Goal: Task Accomplishment & Management: Use online tool/utility

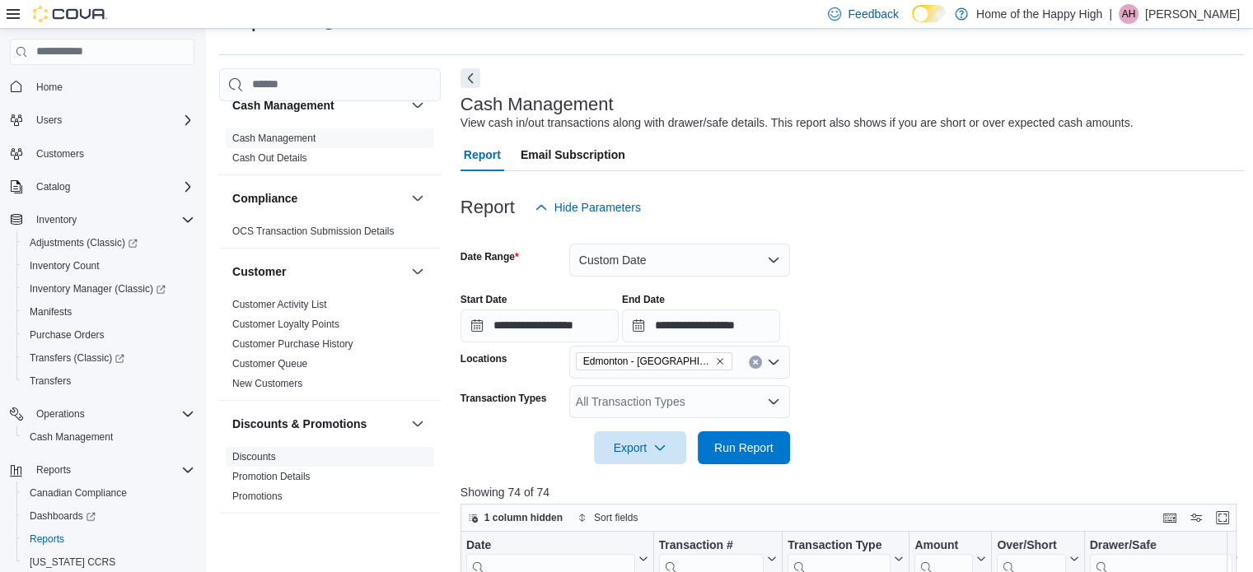
scroll to position [16, 0]
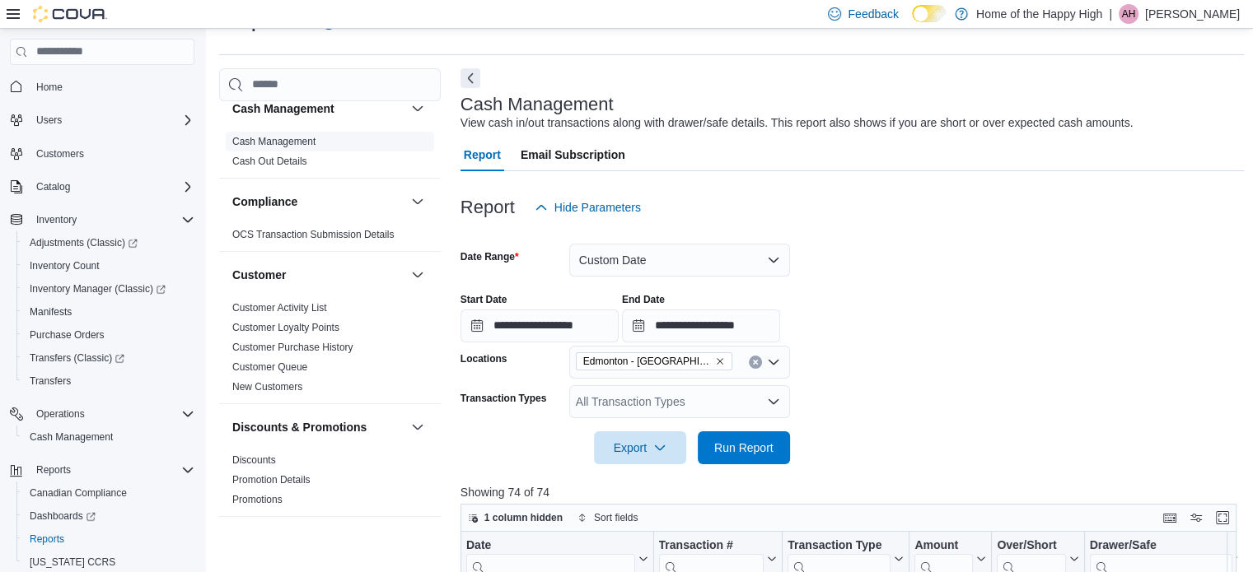
click at [262, 136] on link "Cash Management" at bounding box center [273, 142] width 83 height 12
click at [721, 361] on icon "Remove Edmonton - Terrace Plaza - Fire & Flower from selection in this group" at bounding box center [720, 362] width 10 height 10
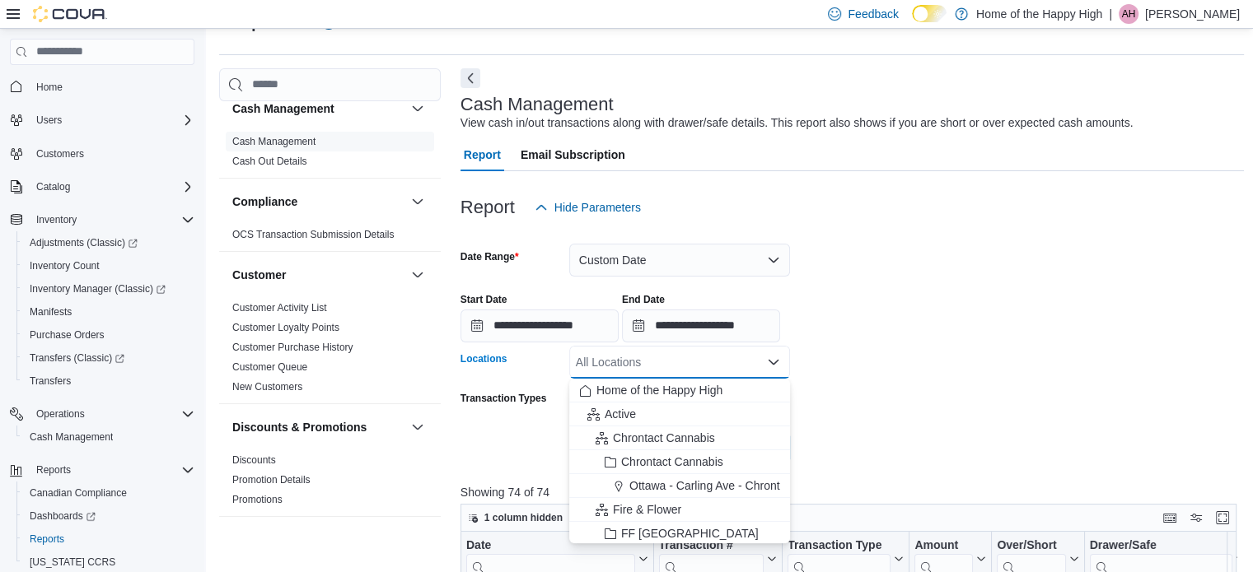
click at [721, 361] on div "All Locations" at bounding box center [679, 362] width 221 height 33
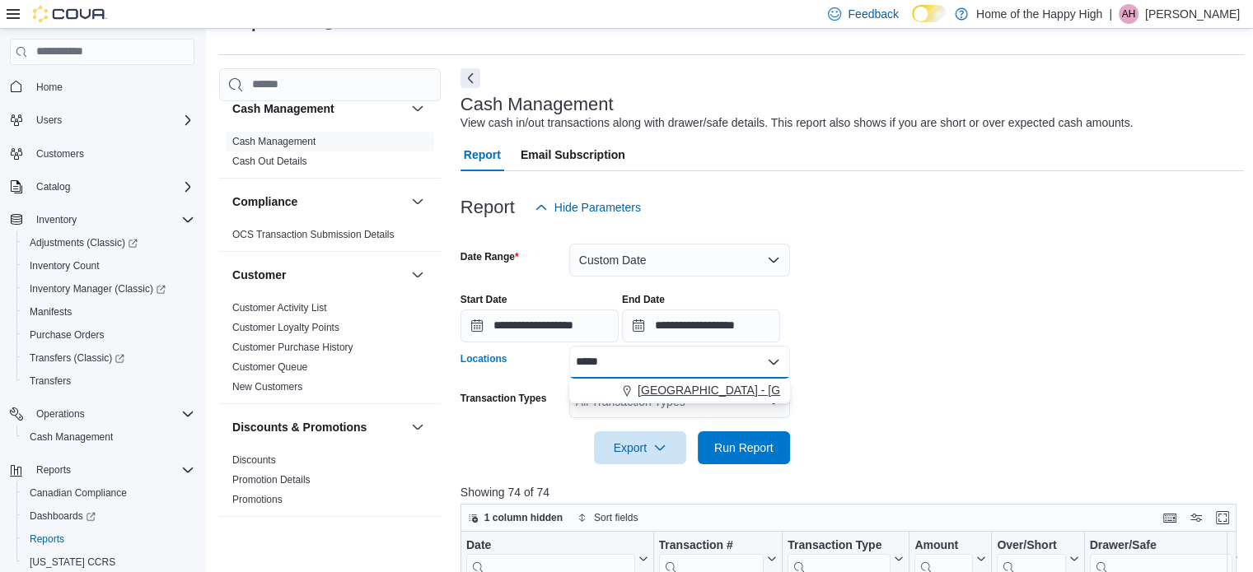
type input "*****"
click at [725, 389] on span "[GEOGRAPHIC_DATA] - [GEOGRAPHIC_DATA] - Fire & Flower" at bounding box center [801, 390] width 329 height 16
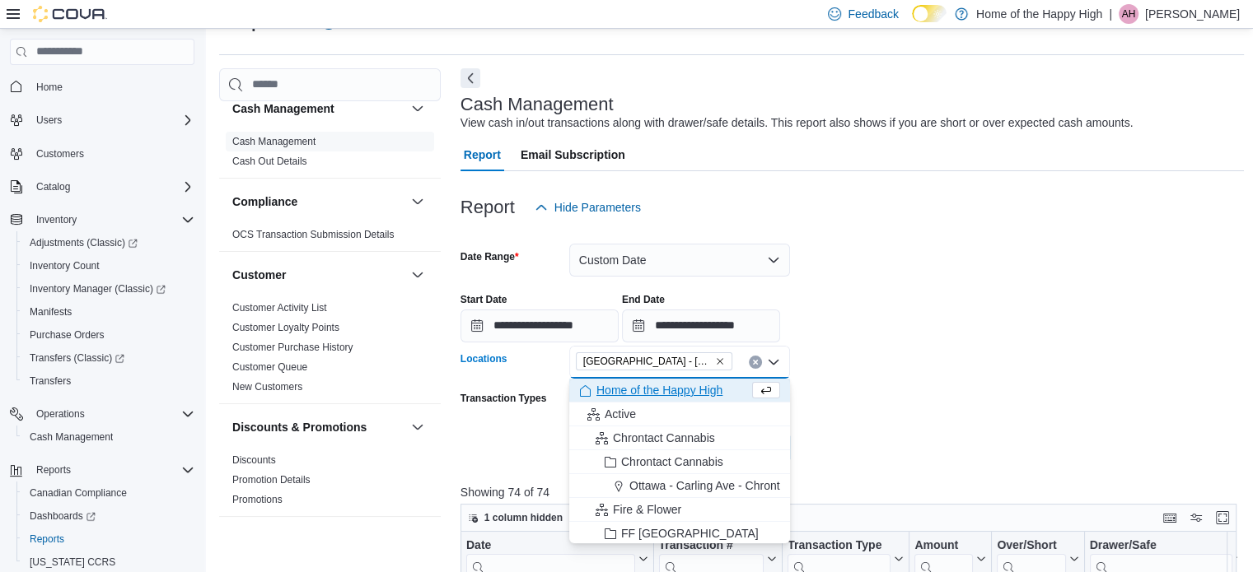
click at [884, 444] on form "**********" at bounding box center [852, 344] width 784 height 240
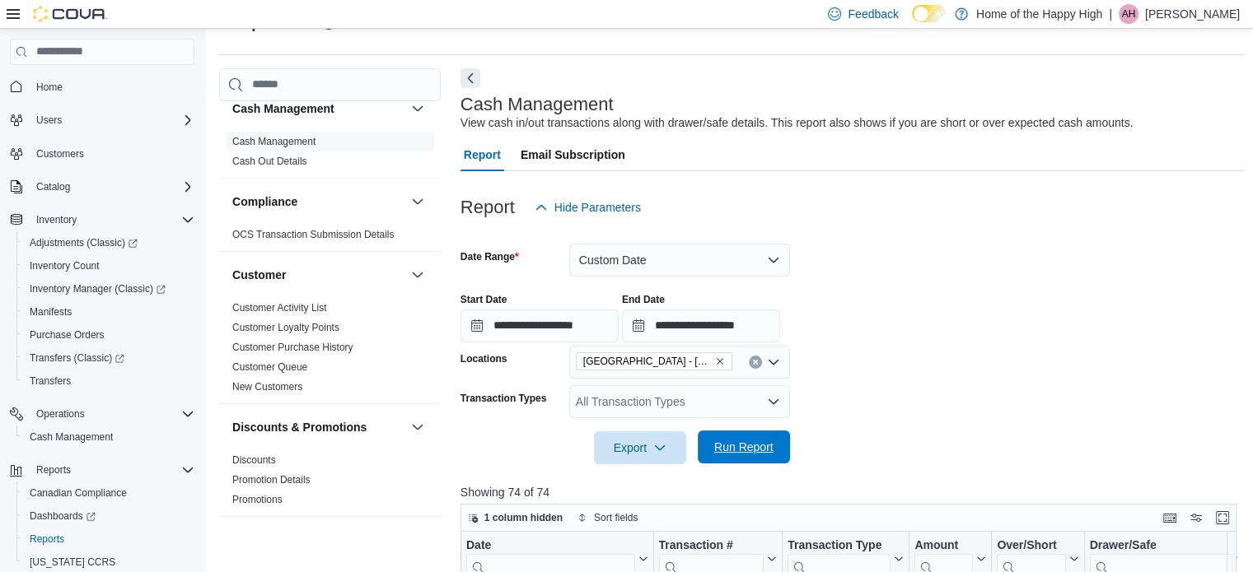
click at [759, 444] on span "Run Report" at bounding box center [743, 447] width 59 height 16
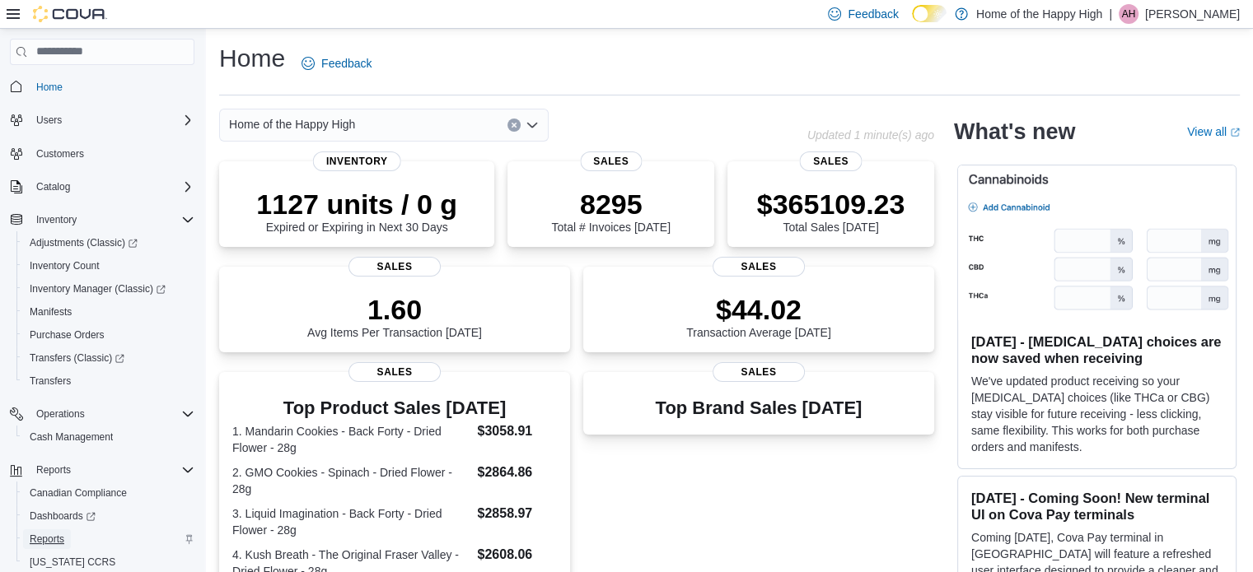
click at [49, 537] on span "Reports" at bounding box center [47, 539] width 35 height 13
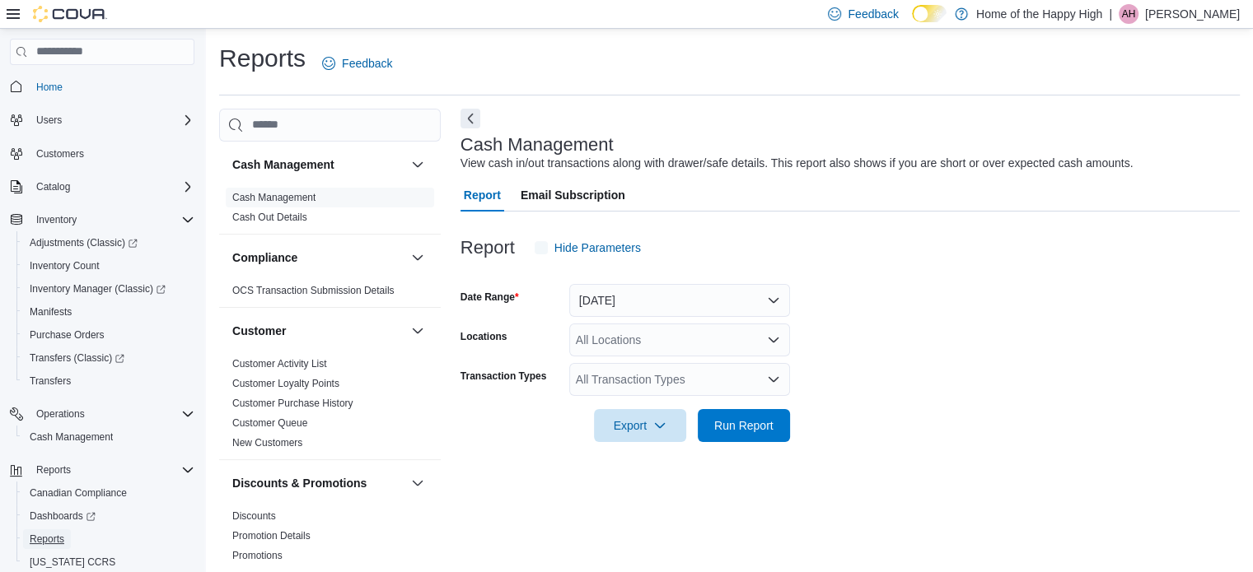
scroll to position [11, 0]
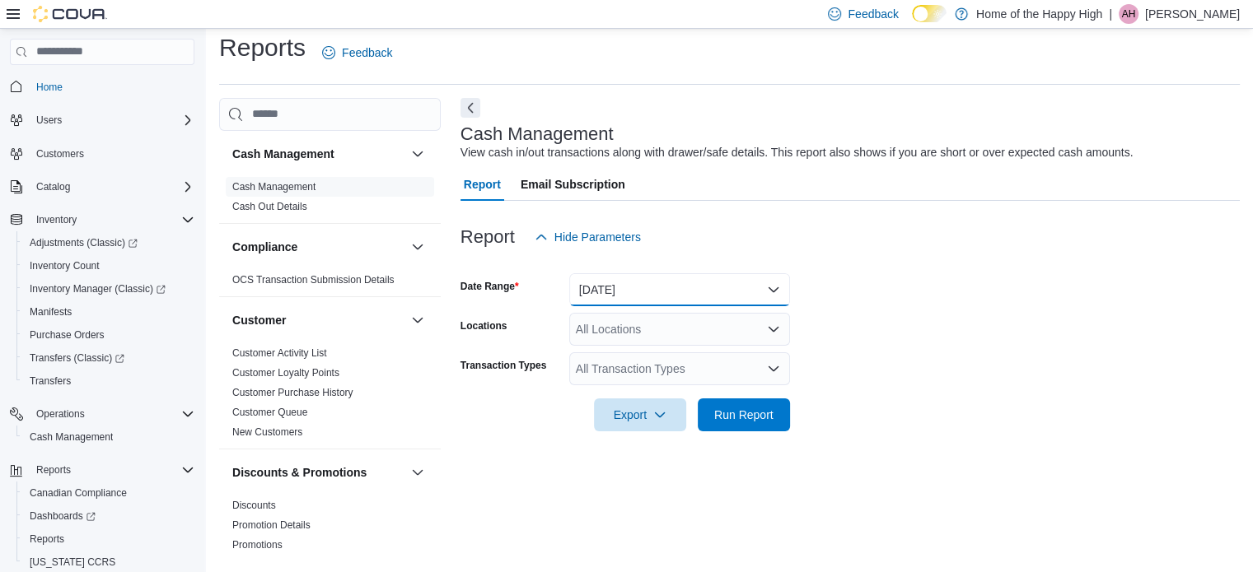
click at [714, 286] on button "Today" at bounding box center [679, 289] width 221 height 33
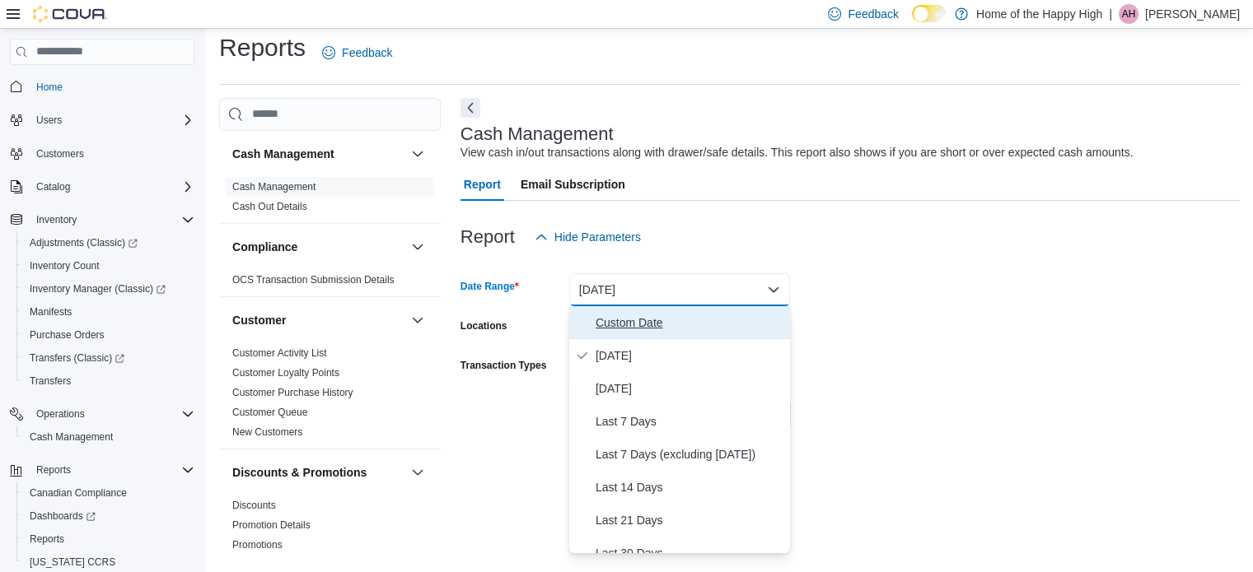
click at [656, 322] on span "Custom Date" at bounding box center [689, 323] width 188 height 20
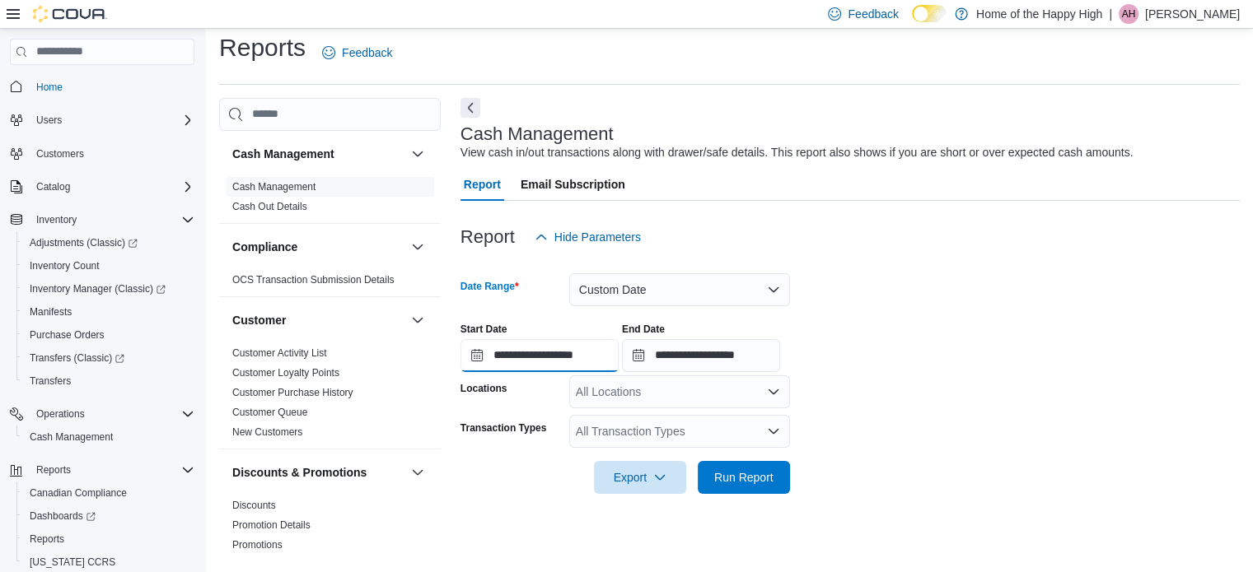
click at [501, 355] on input "**********" at bounding box center [539, 355] width 158 height 33
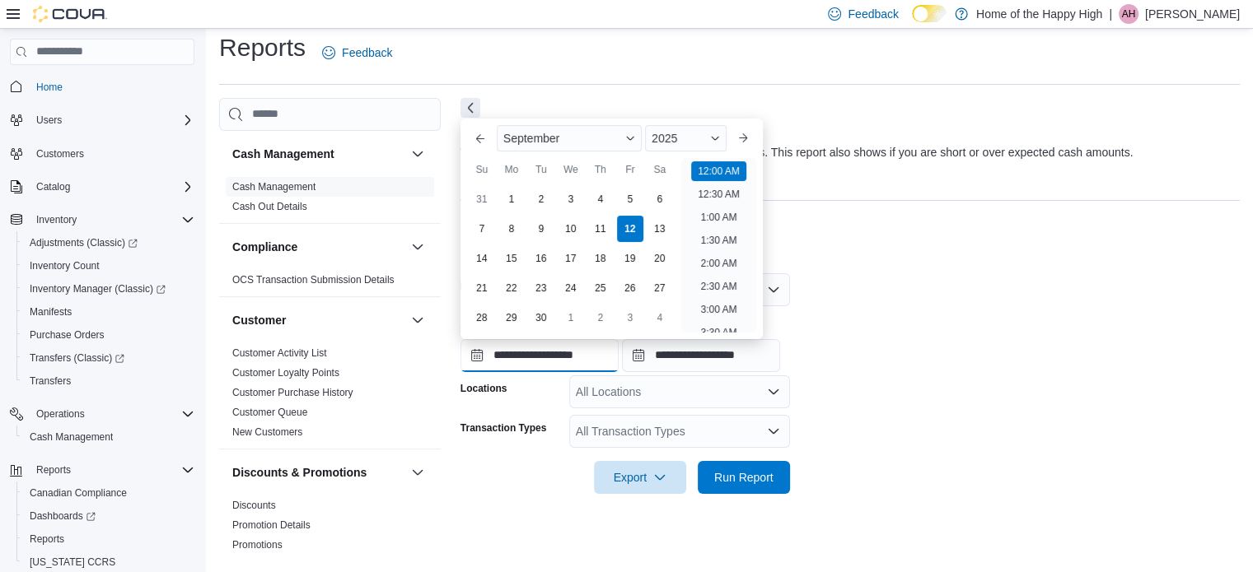
scroll to position [51, 0]
click at [515, 190] on div "1" at bounding box center [511, 198] width 29 height 29
type input "**********"
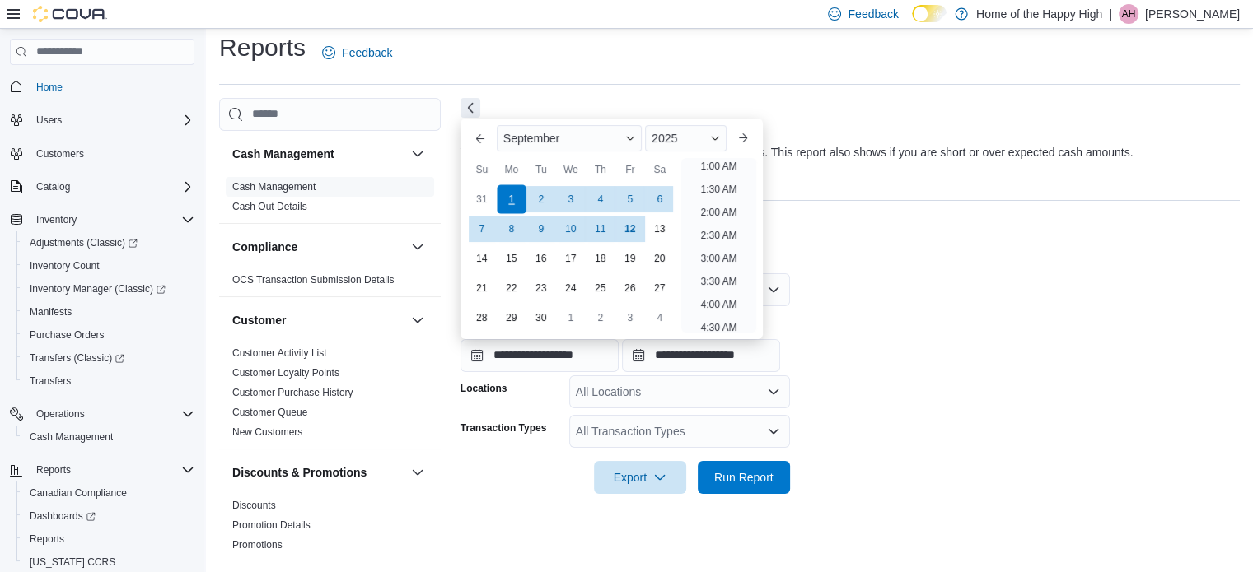
scroll to position [3, 0]
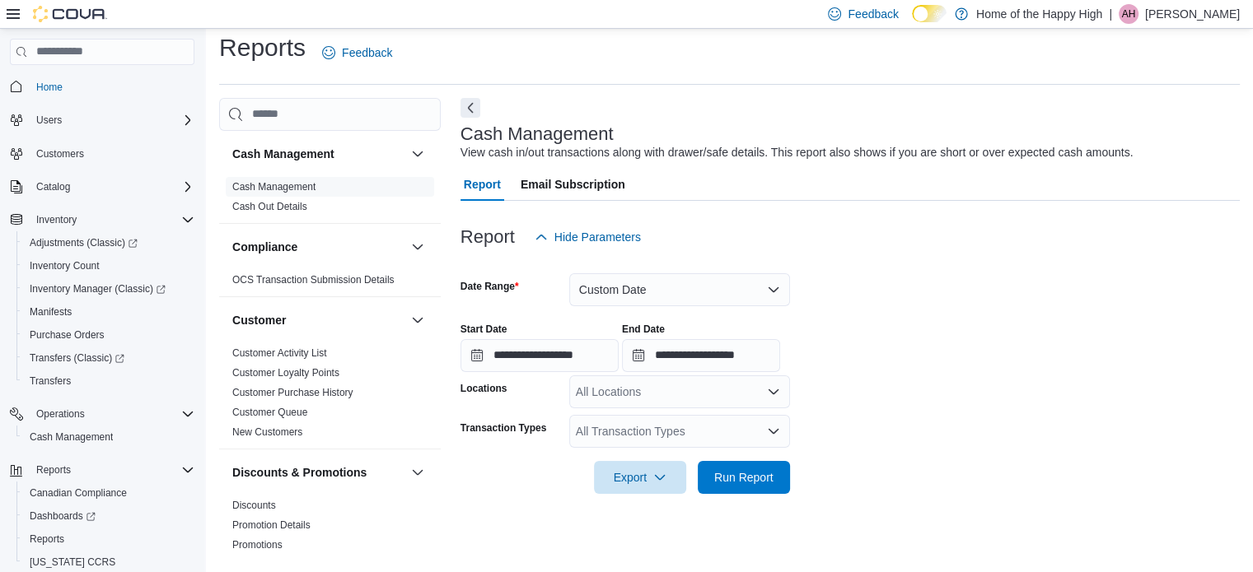
drag, startPoint x: 898, startPoint y: 352, endPoint x: 703, endPoint y: 389, distance: 198.5
click at [703, 389] on div "All Locations" at bounding box center [679, 392] width 221 height 33
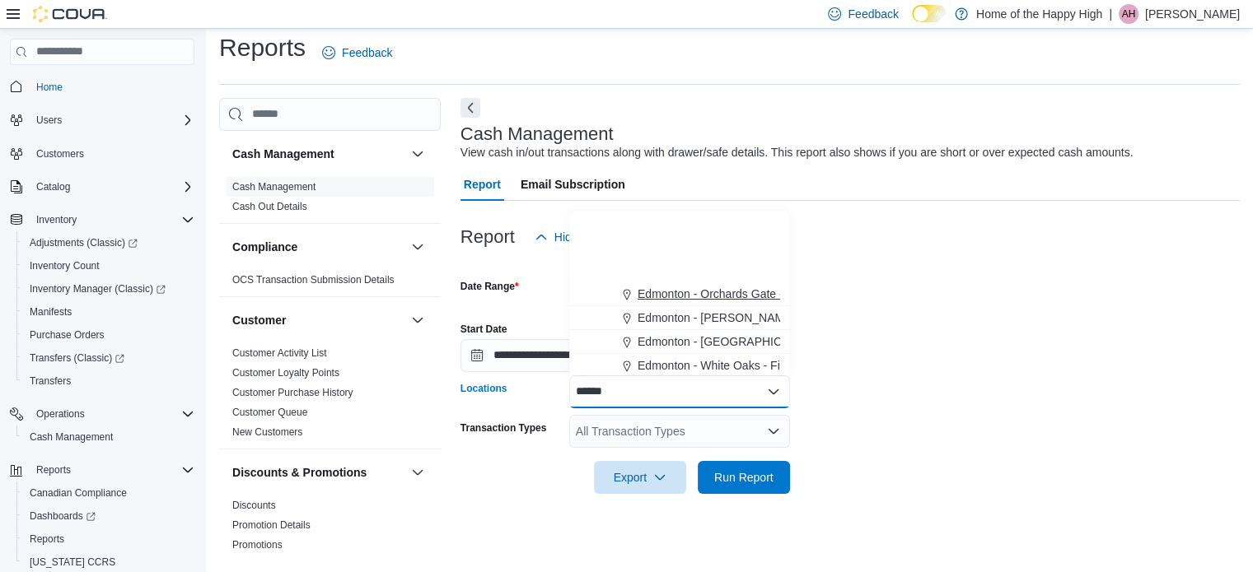
scroll to position [112, 0]
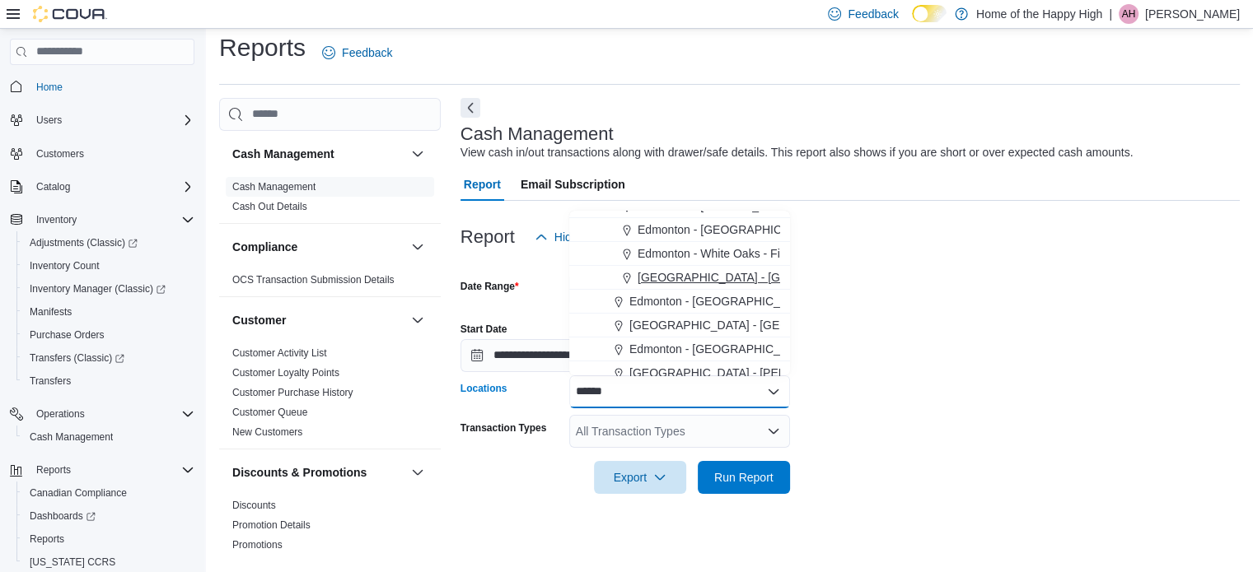
type input "******"
click at [721, 276] on span "[GEOGRAPHIC_DATA] - [GEOGRAPHIC_DATA] - Fire & Flower" at bounding box center [801, 277] width 329 height 16
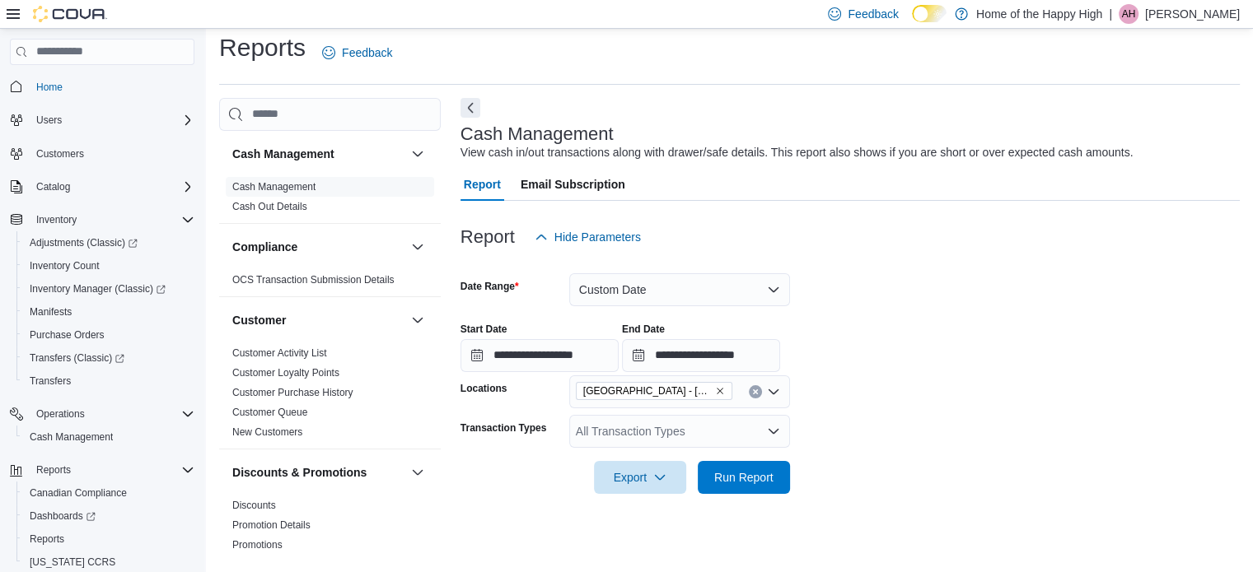
click at [847, 497] on div at bounding box center [849, 504] width 779 height 20
click at [763, 472] on span "Run Report" at bounding box center [743, 477] width 59 height 16
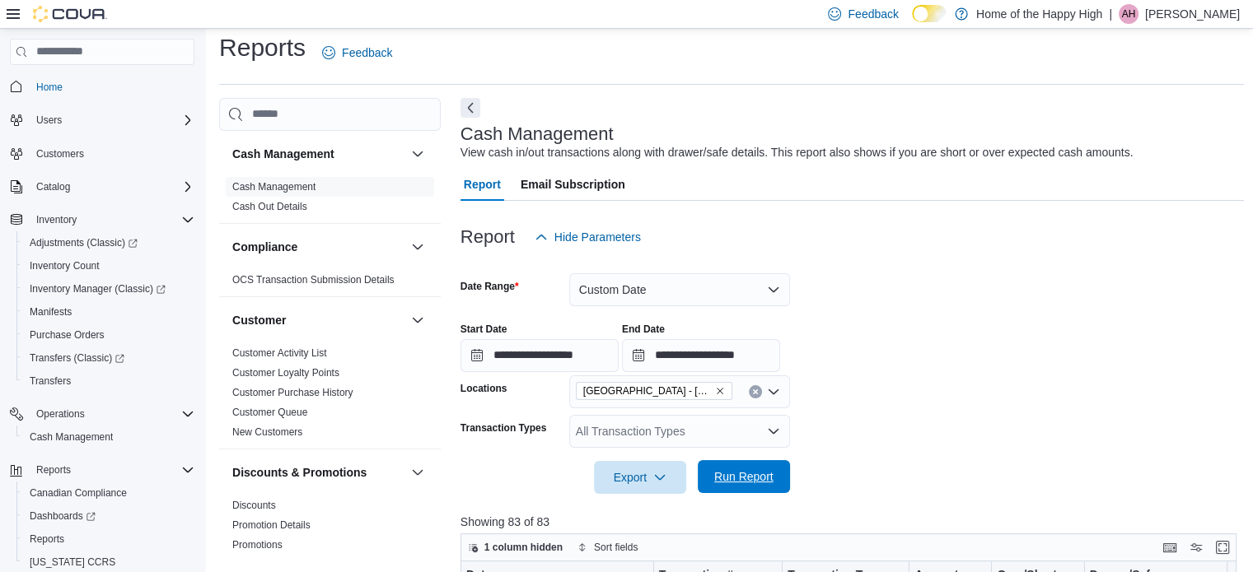
scroll to position [176, 0]
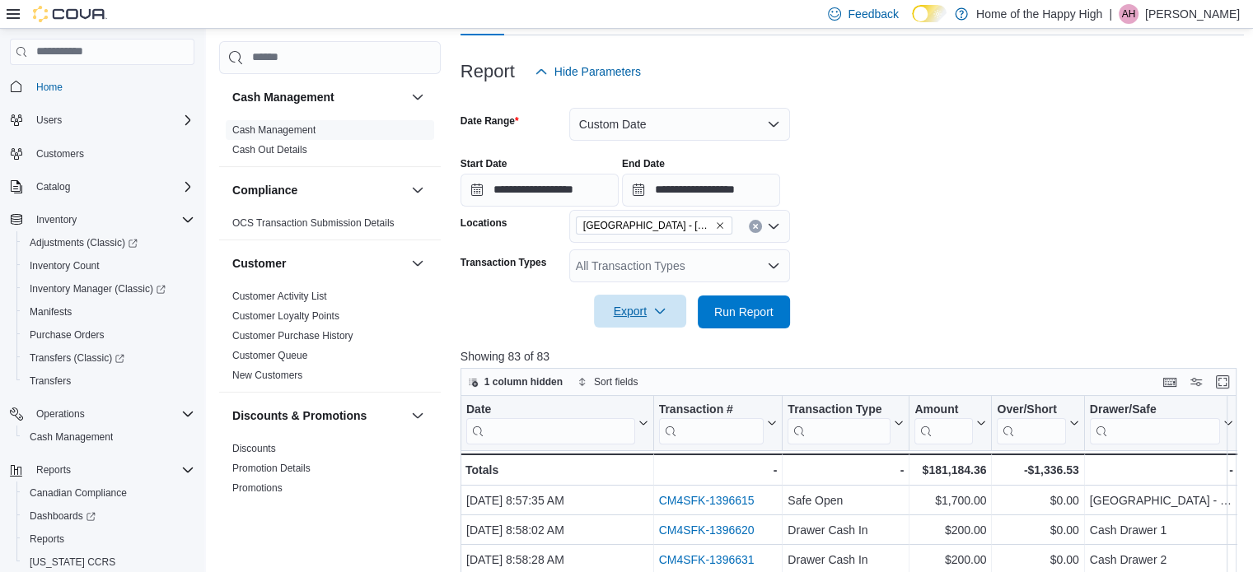
click at [665, 314] on icon "button" at bounding box center [659, 311] width 13 height 13
click at [651, 348] on span "Export to Excel" at bounding box center [642, 344] width 74 height 13
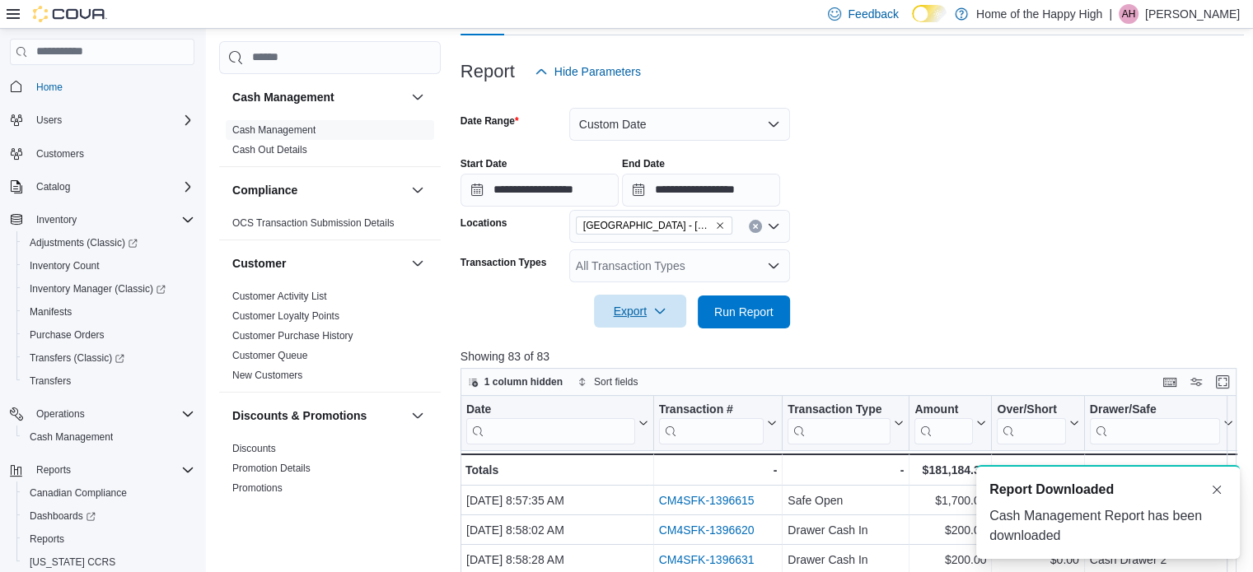
scroll to position [0, 0]
